Goal: Book appointment/travel/reservation

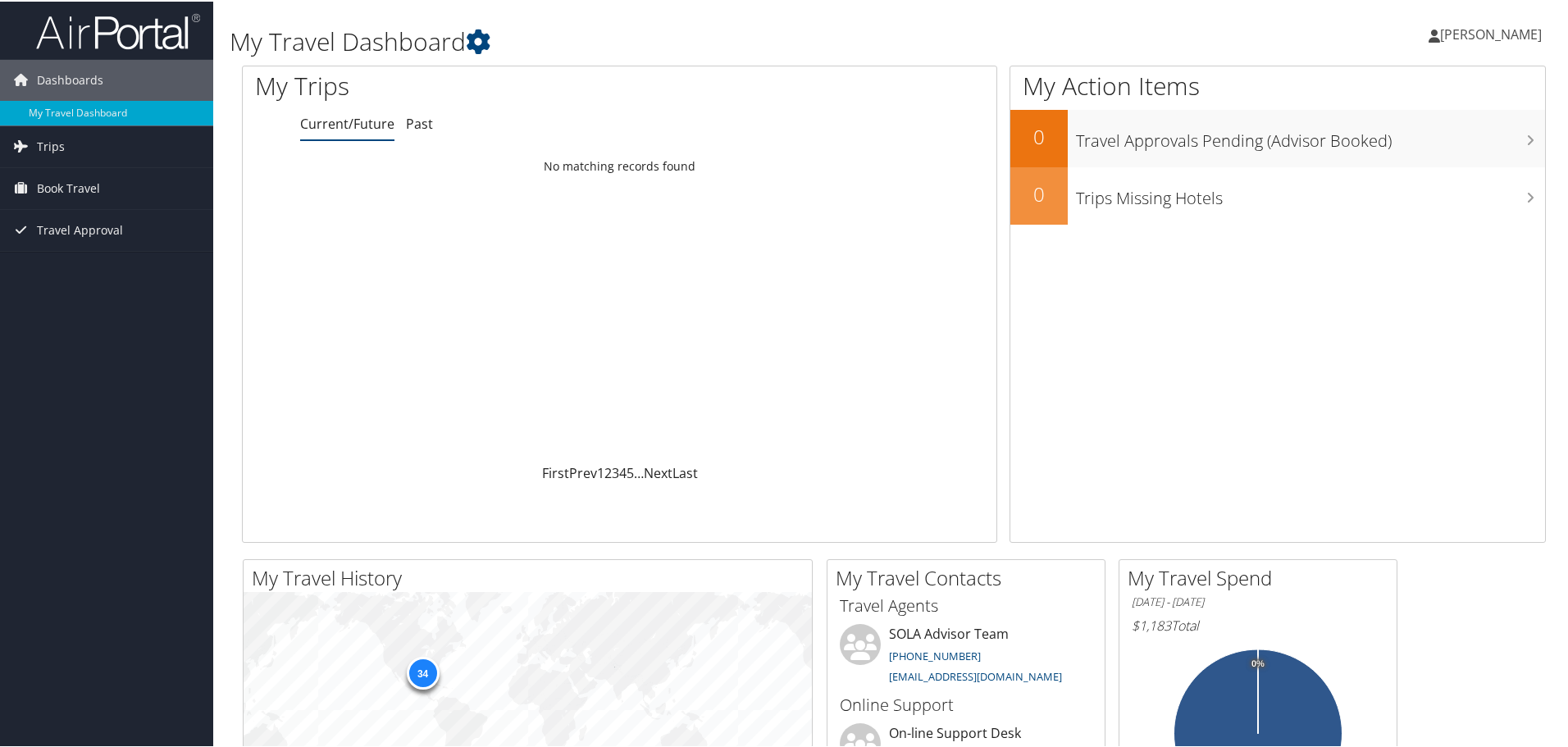
drag, startPoint x: 48, startPoint y: 187, endPoint x: 65, endPoint y: 212, distance: 30.2
click at [48, 187] on span "Book Travel" at bounding box center [68, 187] width 63 height 41
click at [79, 247] on link "Book/Manage Online Trips" at bounding box center [106, 245] width 213 height 25
click at [70, 240] on link "Book/Manage Online Trips" at bounding box center [106, 245] width 213 height 25
